Goal: Task Accomplishment & Management: Manage account settings

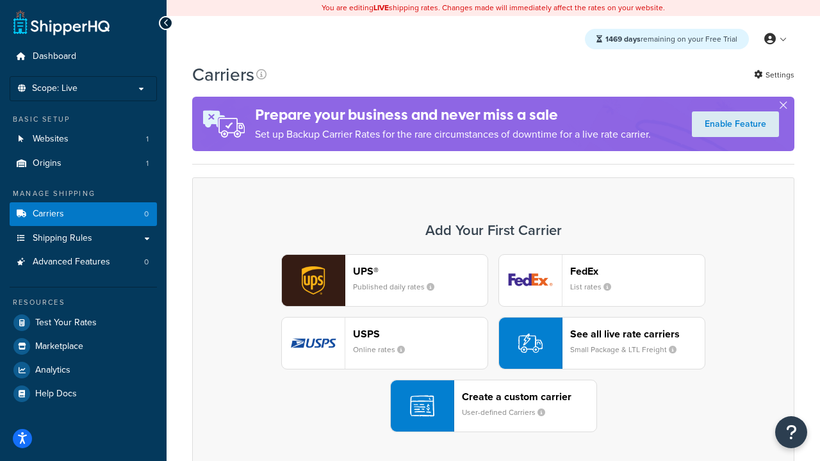
click at [493, 343] on div "UPS® Published daily rates FedEx List rates USPS Online rates See all live rate…" at bounding box center [493, 343] width 575 height 178
click at [637, 271] on header "FedEx" at bounding box center [637, 271] width 134 height 12
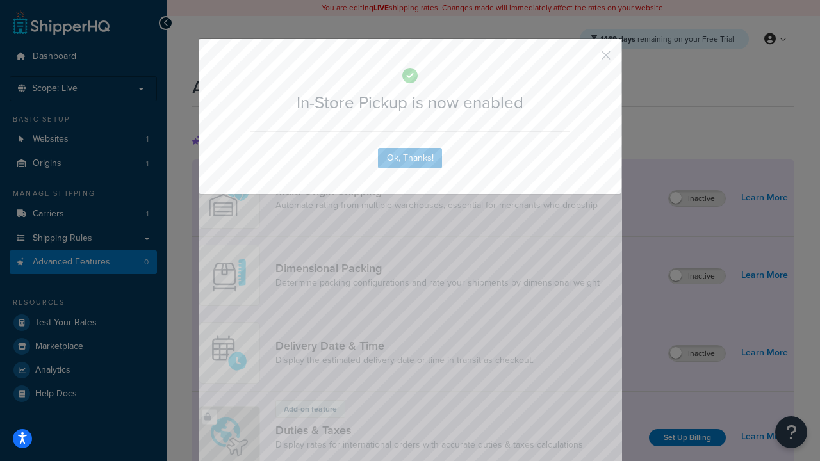
scroll to position [415, 0]
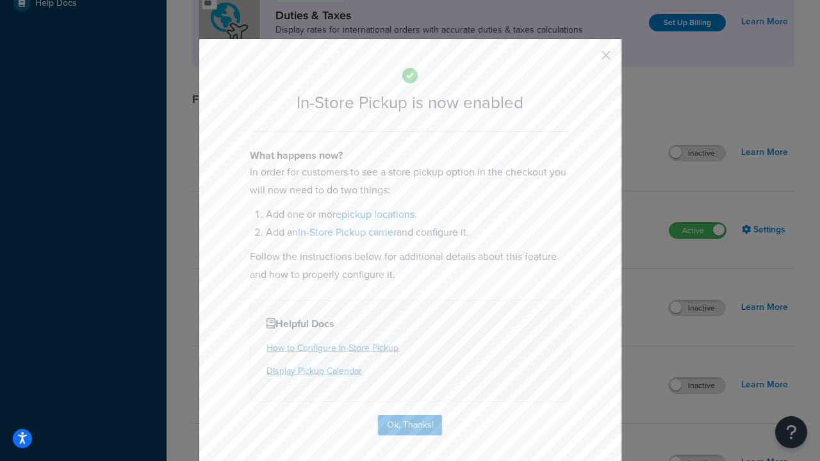
click at [587, 60] on button "button" at bounding box center [586, 59] width 3 height 3
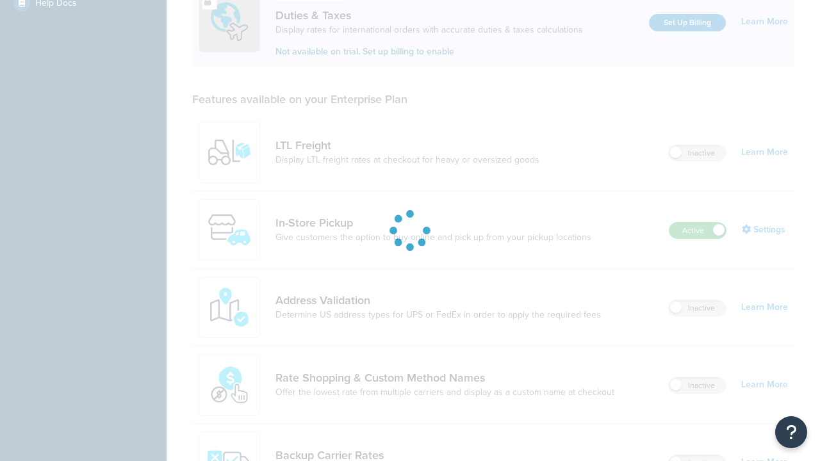
click at [697, 223] on label "Active" at bounding box center [697, 230] width 56 height 15
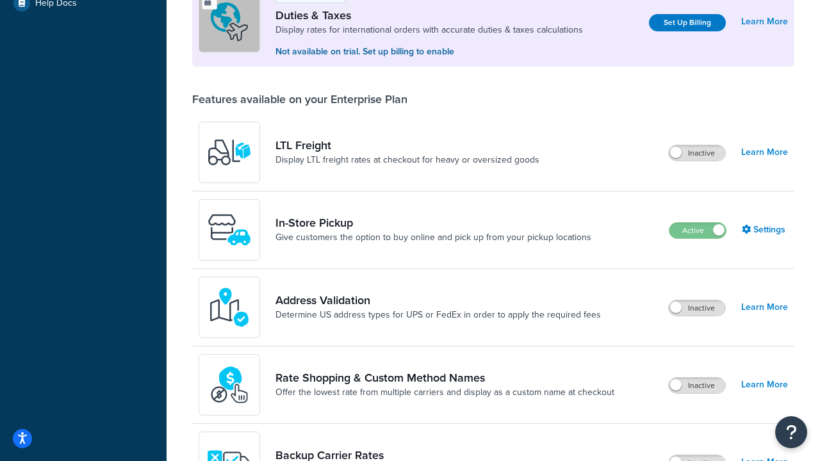
scroll to position [638, 0]
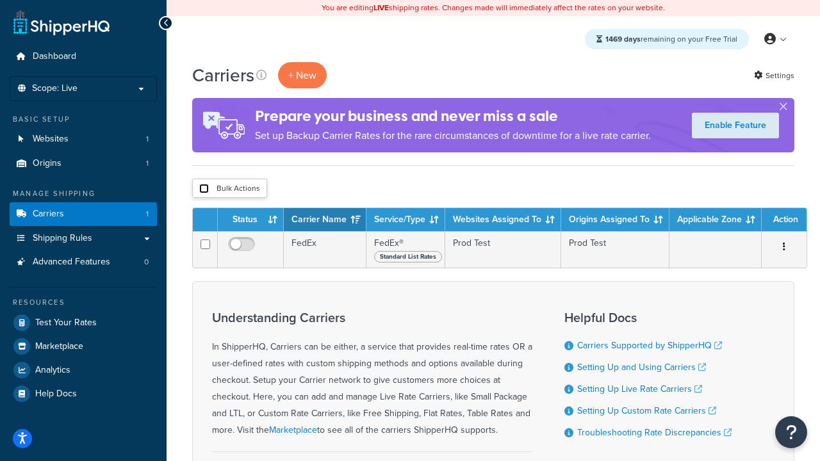
click at [204, 189] on input "checkbox" at bounding box center [204, 189] width 10 height 10
checkbox input "true"
click at [0, 0] on button "Delete" at bounding box center [0, 0] width 0 height 0
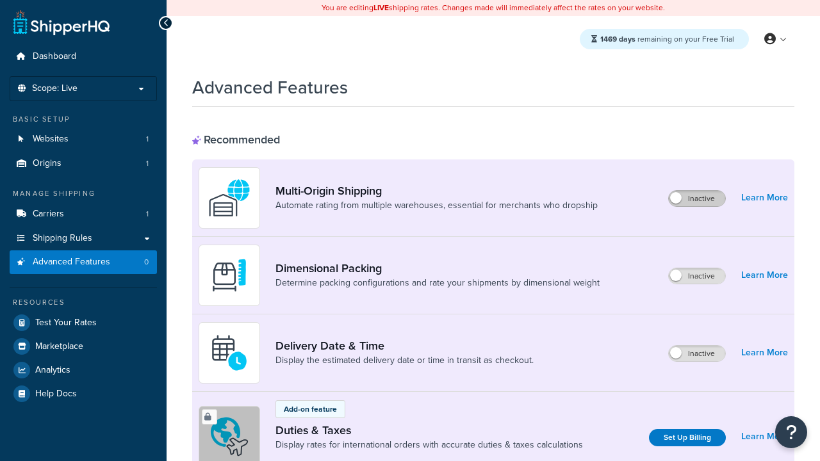
click at [697, 198] on label "Inactive" at bounding box center [696, 198] width 56 height 15
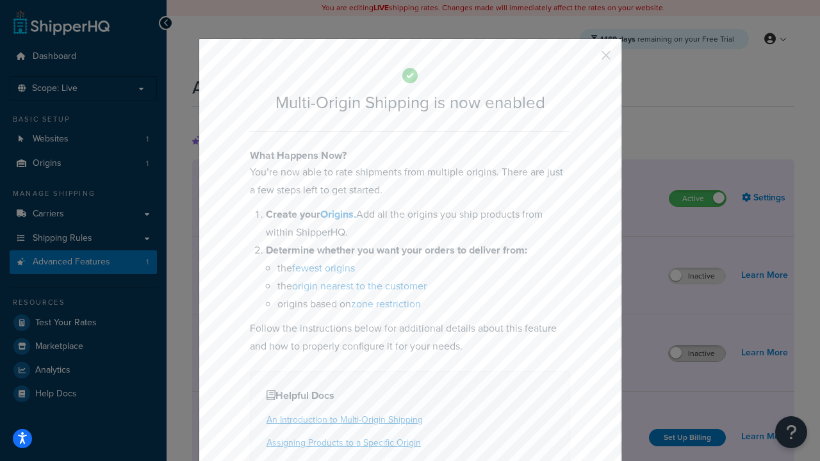
click at [587, 60] on button "button" at bounding box center [586, 59] width 3 height 3
click at [697, 353] on label "Inactive" at bounding box center [696, 353] width 56 height 15
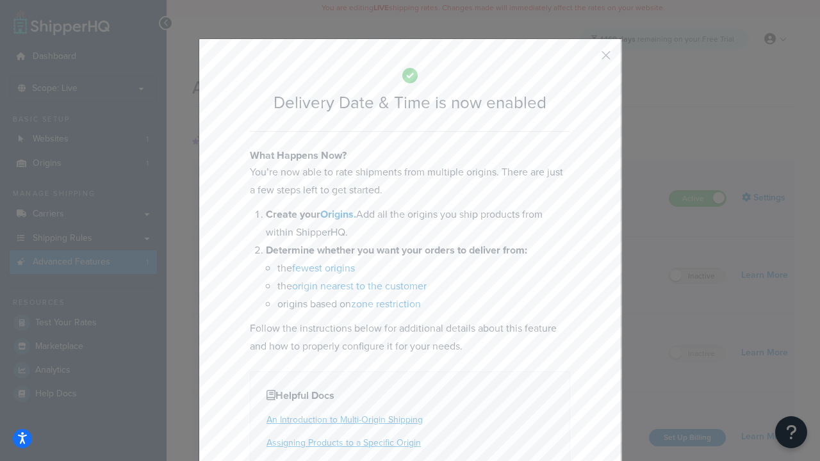
click at [587, 60] on button "button" at bounding box center [586, 59] width 3 height 3
